Goal: Use online tool/utility: Utilize a website feature to perform a specific function

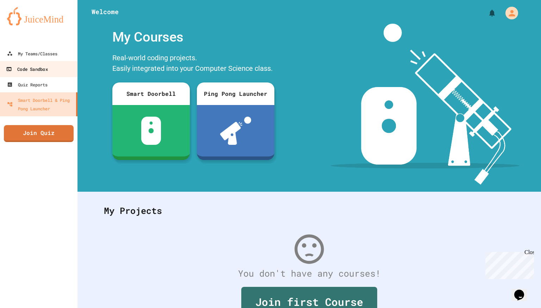
click at [43, 73] on div "Code Sandbox" at bounding box center [27, 69] width 42 height 9
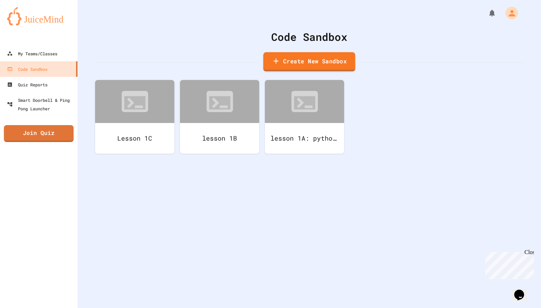
click at [314, 63] on link "Create New Sandbox" at bounding box center [309, 61] width 92 height 19
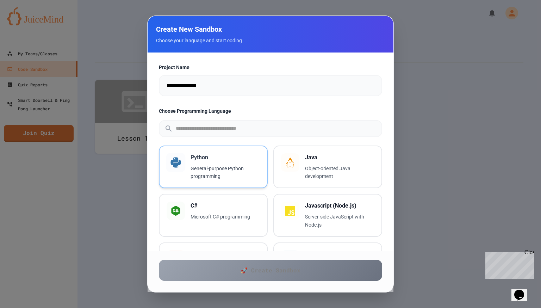
click at [195, 162] on div "Python General-purpose Python programming" at bounding box center [224, 166] width 69 height 27
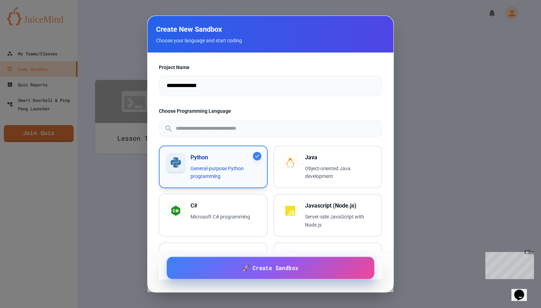
click at [232, 273] on link "🚀 Create Sandbox" at bounding box center [269, 268] width 207 height 22
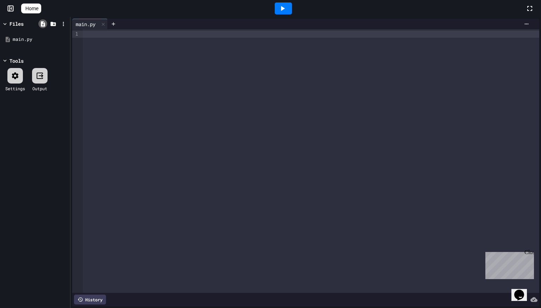
click at [41, 26] on icon at bounding box center [43, 23] width 4 height 5
click at [52, 21] on icon at bounding box center [53, 24] width 6 height 6
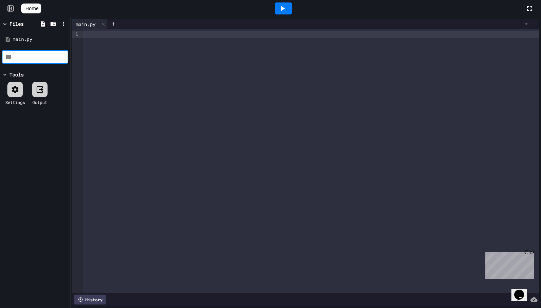
click at [22, 57] on input at bounding box center [40, 57] width 54 height 7
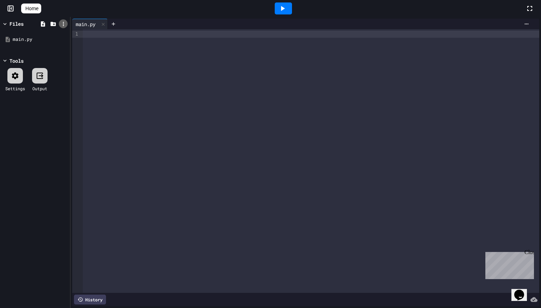
click at [63, 23] on icon at bounding box center [63, 24] width 6 height 6
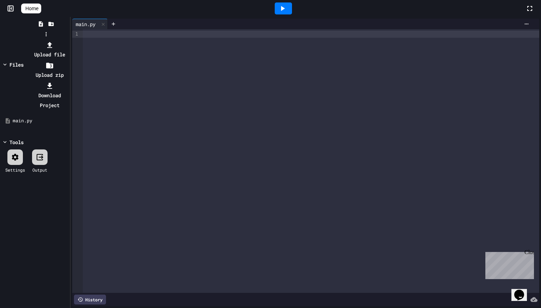
click at [68, 41] on li "Upload file" at bounding box center [50, 50] width 38 height 20
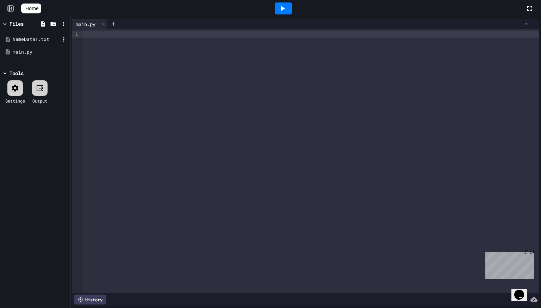
click at [19, 43] on div "NameData1.txt" at bounding box center [35, 39] width 67 height 13
